Goal: Task Accomplishment & Management: Manage account settings

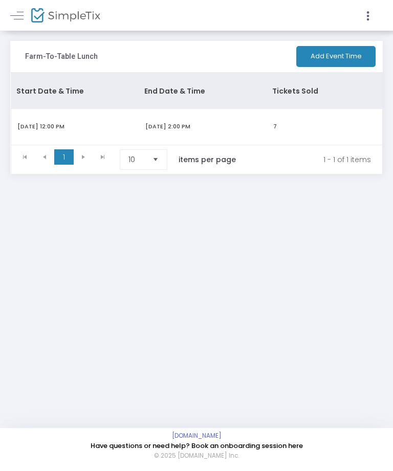
click at [13, 10] on link at bounding box center [16, 15] width 13 height 13
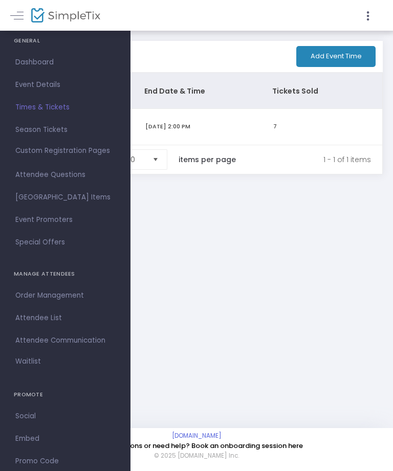
click at [30, 58] on span "Dashboard" at bounding box center [65, 62] width 100 height 13
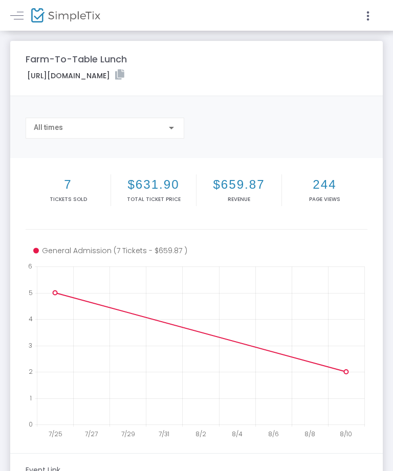
click at [171, 127] on div at bounding box center [171, 128] width 5 height 3
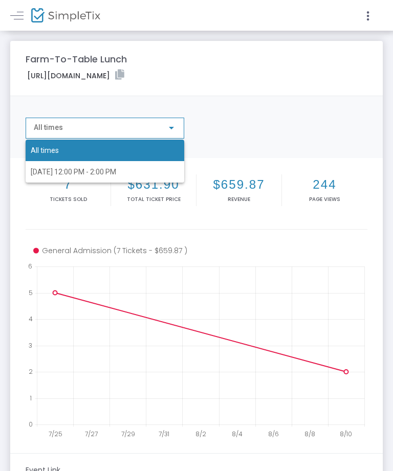
click at [36, 149] on span "All times" at bounding box center [105, 150] width 148 height 21
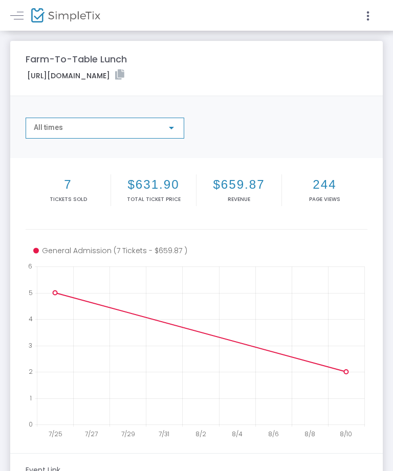
click at [13, 10] on link at bounding box center [16, 15] width 13 height 13
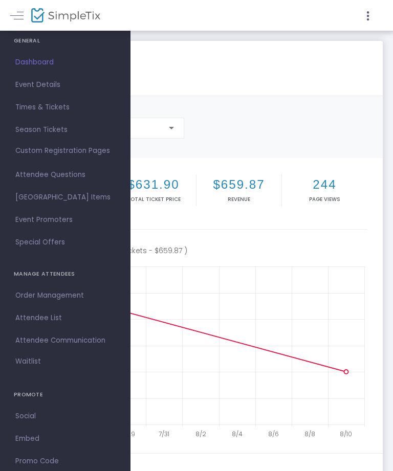
click at [26, 41] on h4 "GENERAL" at bounding box center [65, 41] width 103 height 20
click at [23, 36] on h4 "GENERAL" at bounding box center [65, 41] width 103 height 20
click at [12, 33] on div "GENERAL" at bounding box center [65, 41] width 130 height 20
click at [47, 335] on span "Attendee Communication" at bounding box center [65, 340] width 100 height 13
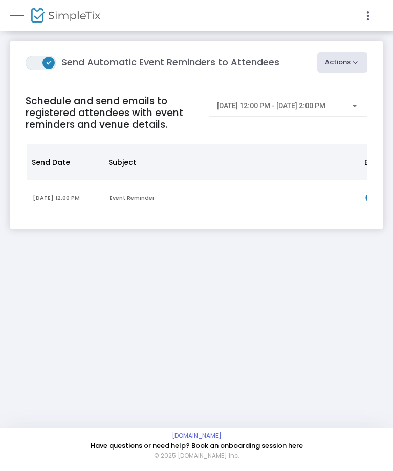
click at [8, 12] on m-brand at bounding box center [196, 15] width 393 height 31
click at [13, 15] on span at bounding box center [16, 15] width 13 height 1
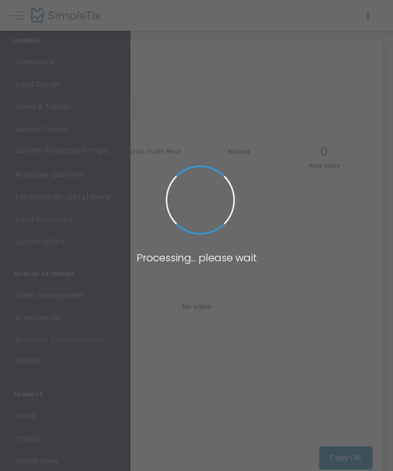
type input "[URL][DOMAIN_NAME]"
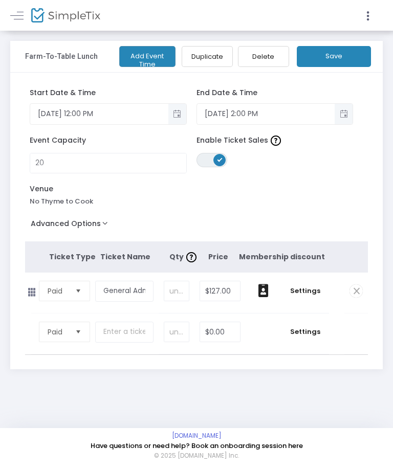
click at [51, 45] on div "Farm-To-Table Lunch Add Event Time Duplicate Delete Save" at bounding box center [196, 57] width 372 height 32
click at [14, 9] on link at bounding box center [16, 15] width 13 height 13
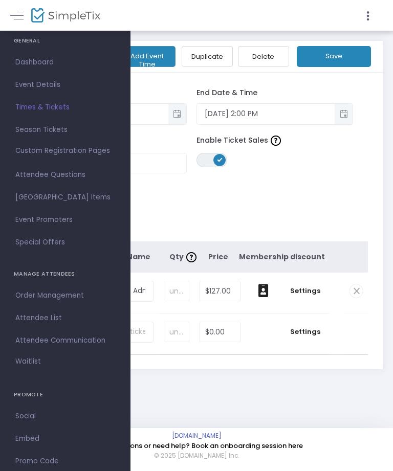
click at [27, 65] on span "Dashboard" at bounding box center [65, 62] width 100 height 13
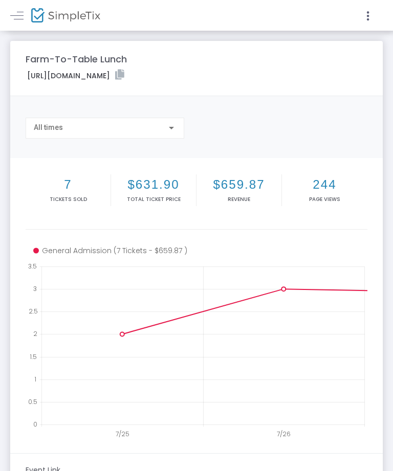
click at [42, 53] on m-panel-title "Farm-To-Table Lunch" at bounding box center [76, 59] width 101 height 14
click at [16, 13] on link at bounding box center [16, 15] width 13 height 13
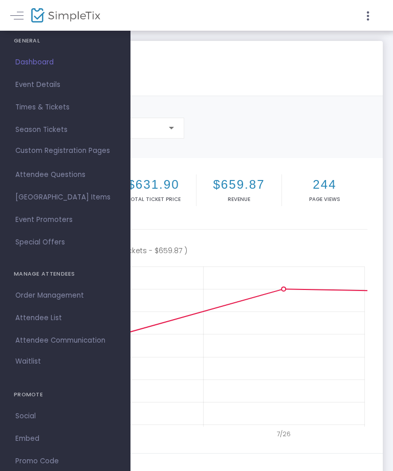
click at [28, 91] on span "Event Details" at bounding box center [65, 84] width 100 height 13
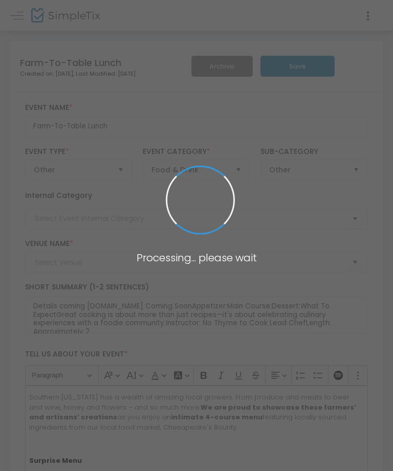
type input "No Thyme to Cook"
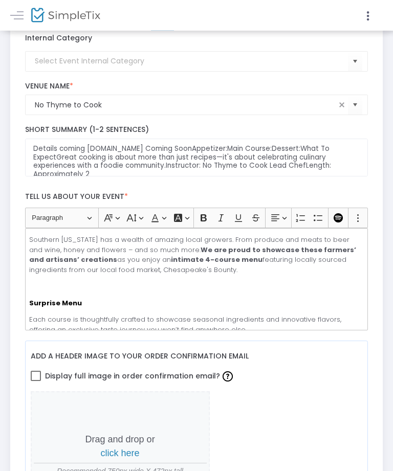
scroll to position [158, 0]
click at [17, 15] on span at bounding box center [16, 15] width 13 height 1
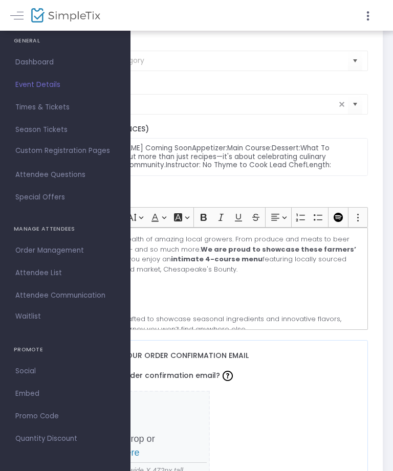
click at [21, 175] on span "Attendee Questions" at bounding box center [65, 174] width 100 height 13
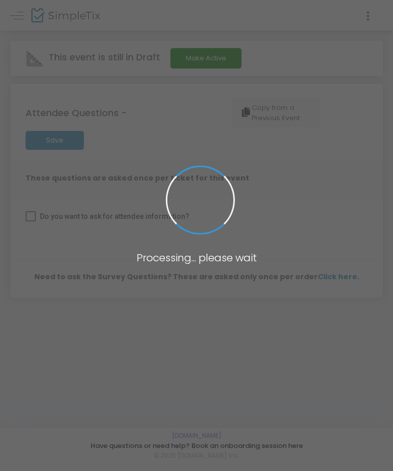
checkbox input "true"
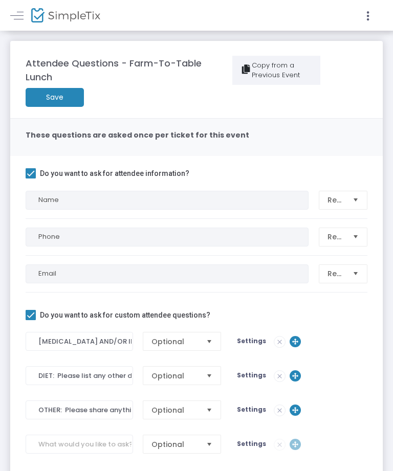
click at [11, 16] on link at bounding box center [16, 15] width 13 height 13
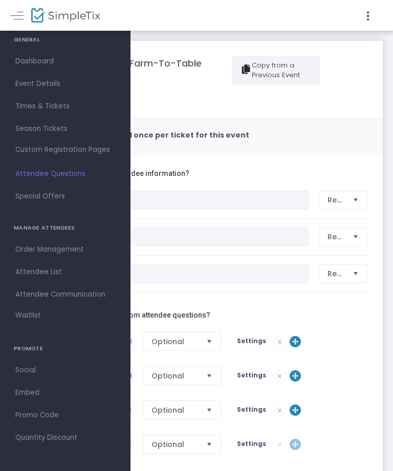
scroll to position [1, 0]
click at [23, 150] on span "Custom Registration Pages" at bounding box center [62, 150] width 95 height 10
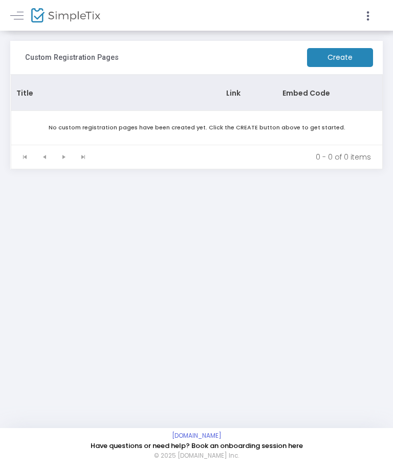
click at [18, 21] on link at bounding box center [16, 15] width 13 height 13
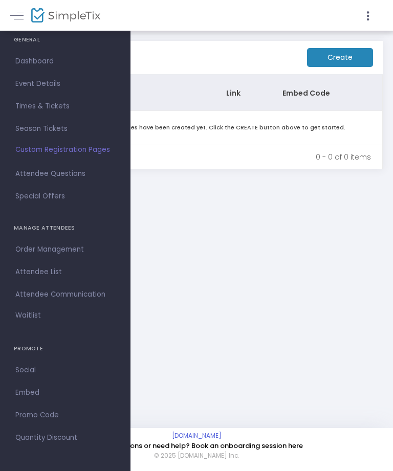
click at [25, 250] on span "Order Management" at bounding box center [65, 249] width 100 height 13
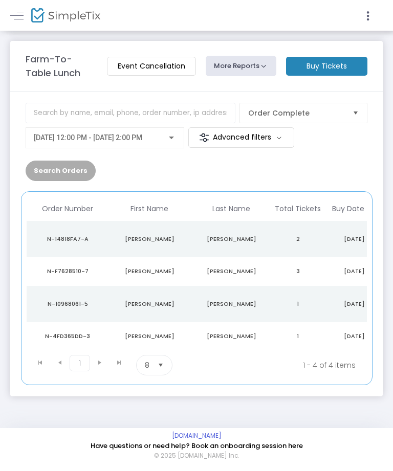
click at [20, 17] on link at bounding box center [16, 15] width 13 height 13
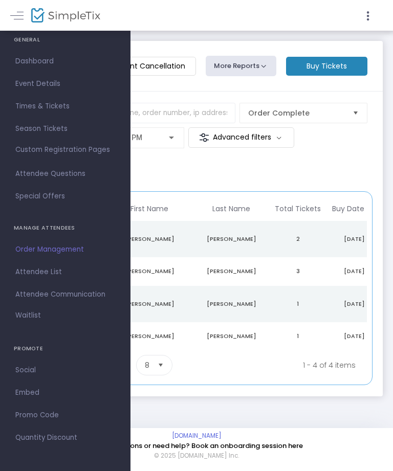
click at [26, 272] on span "Attendee List" at bounding box center [65, 271] width 100 height 13
